Goal: Task Accomplishment & Management: Use online tool/utility

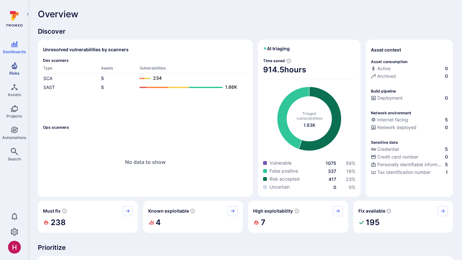
click at [13, 62] on icon "Risks" at bounding box center [15, 66] width 8 height 8
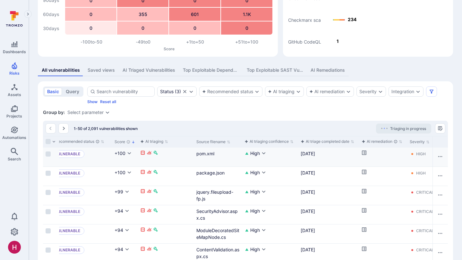
scroll to position [0, 127]
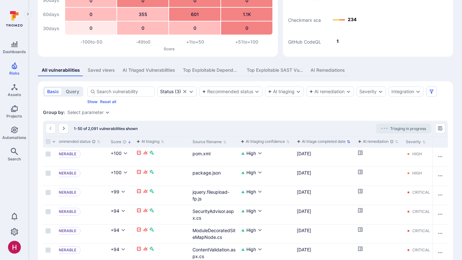
click at [325, 142] on div "AI triage completed date" at bounding box center [321, 142] width 49 height 6
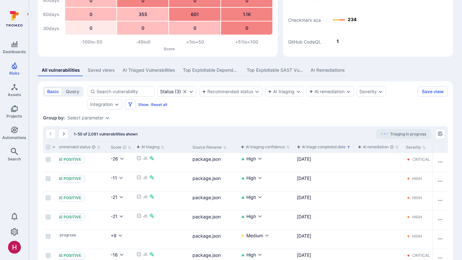
click at [324, 148] on div "AI triage completed date" at bounding box center [321, 147] width 49 height 6
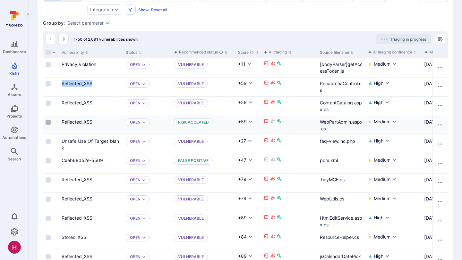
click at [49, 123] on input "Select row" at bounding box center [48, 122] width 5 height 5
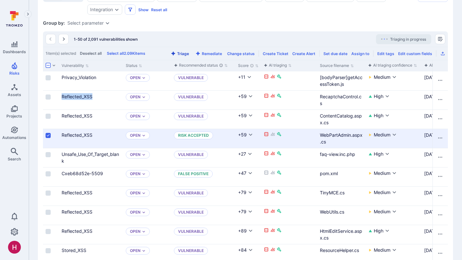
click at [190, 52] on button "Triage" at bounding box center [179, 53] width 21 height 5
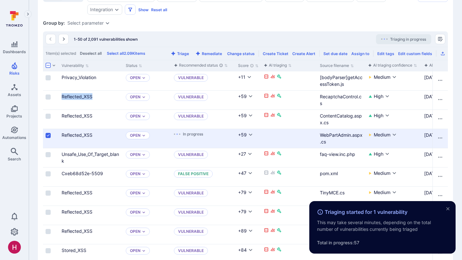
click at [48, 134] on input "Select row" at bounding box center [48, 135] width 5 height 5
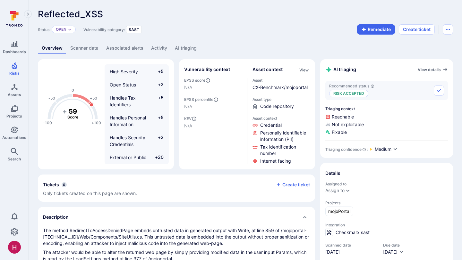
click at [182, 47] on link "AI triaging" at bounding box center [185, 48] width 29 height 12
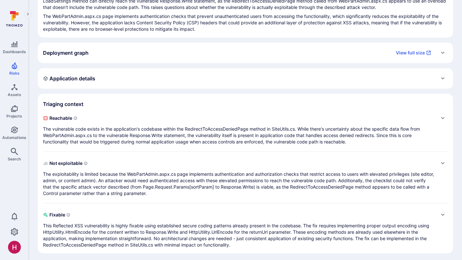
scroll to position [123, 0]
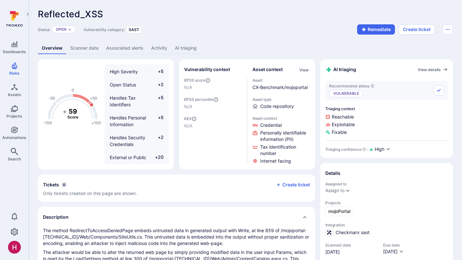
click at [185, 49] on link "AI triaging" at bounding box center [185, 48] width 29 height 12
click at [193, 54] on link "AI triaging" at bounding box center [185, 48] width 29 height 12
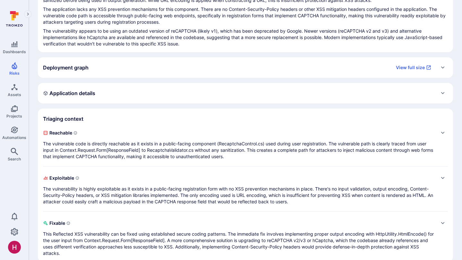
scroll to position [101, 0]
